Goal: Transaction & Acquisition: Purchase product/service

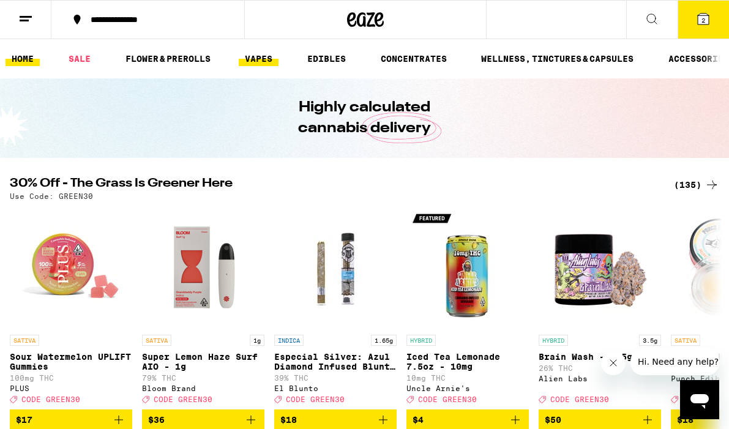
click at [277, 59] on link "VAPES" at bounding box center [259, 58] width 40 height 15
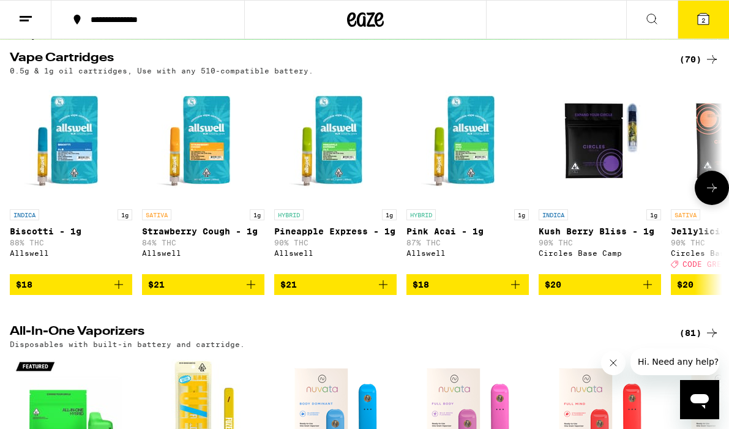
scroll to position [290, 0]
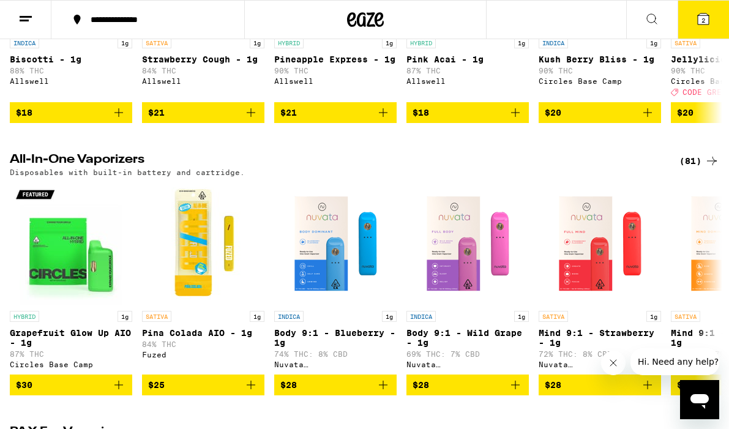
click at [690, 165] on div "(81)" at bounding box center [699, 161] width 40 height 15
